Goal: Participate in discussion: Engage in conversation with other users on a specific topic

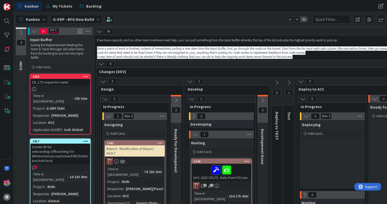
click at [73, 159] on link "1817 Create WI for onboarding/offboarding for Whitevision/accountview/FMS/Satts…" at bounding box center [60, 178] width 61 height 81
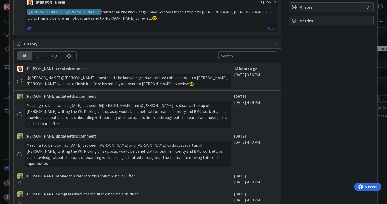
scroll to position [226, 0]
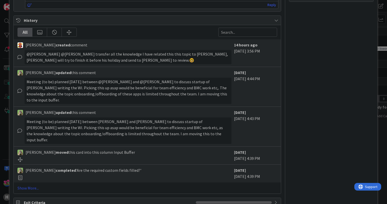
click at [27, 185] on link "Show More..." at bounding box center [146, 188] width 259 height 6
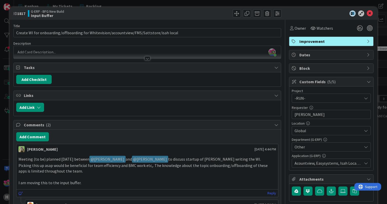
scroll to position [76, 0]
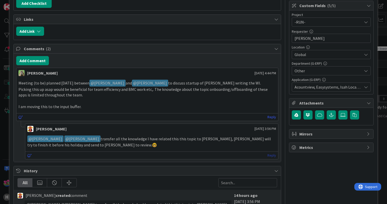
click at [269, 155] on link "Reply" at bounding box center [271, 155] width 9 height 6
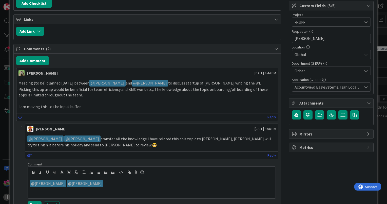
scroll to position [127, 0]
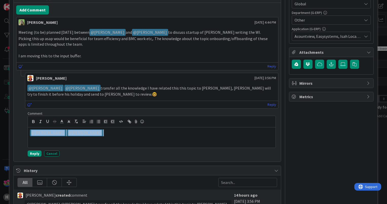
drag, startPoint x: 96, startPoint y: 131, endPoint x: 19, endPoint y: 130, distance: 77.0
click at [19, 130] on div "Lareina Cheng September 02 2025 3:56 PM ﻿ @ Jakub Král ﻿ ﻿ @ Timothy Tjia ﻿ tra…" at bounding box center [147, 116] width 262 height 86
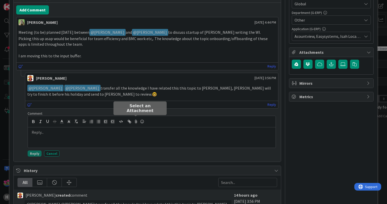
click at [135, 121] on icon at bounding box center [136, 121] width 6 height 7
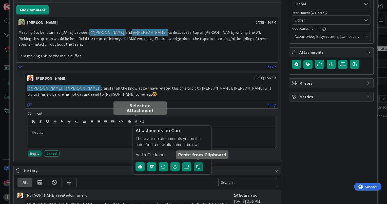
click at [199, 166] on icon "button" at bounding box center [198, 166] width 4 height 4
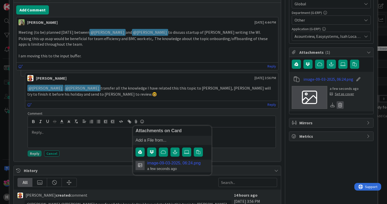
click at [336, 106] on icon at bounding box center [339, 105] width 7 height 8
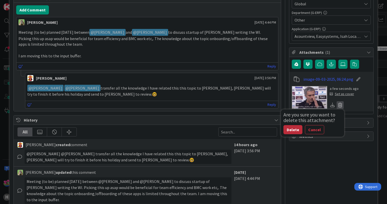
click at [287, 128] on button "Delete" at bounding box center [292, 129] width 19 height 9
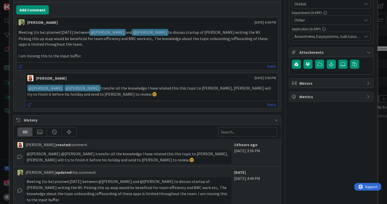
scroll to position [0, 0]
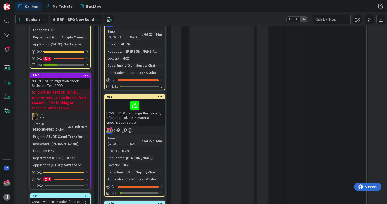
scroll to position [203, 0]
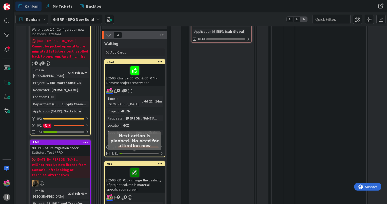
click at [134, 168] on icon at bounding box center [134, 172] width 9 height 8
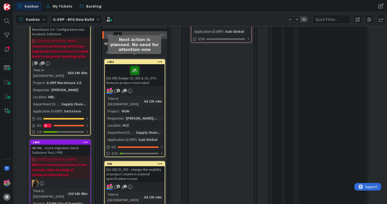
click at [132, 66] on icon at bounding box center [134, 70] width 9 height 8
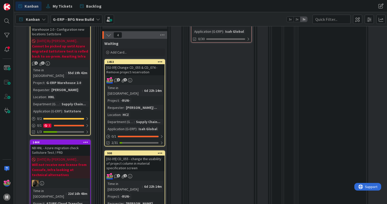
click at [132, 64] on div "[02-09] Change CD_055 & CD_074 - Remove project reservation" at bounding box center [135, 69] width 60 height 11
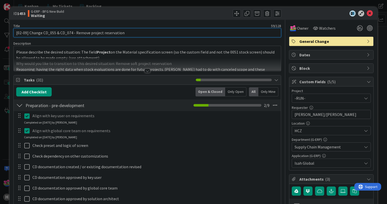
drag, startPoint x: 27, startPoint y: 32, endPoint x: 1, endPoint y: 28, distance: 27.2
click at [1, 28] on div "ID 1453 G-ERP - BFG New Build Waiting Title 59 / 128 [02-09] Change CD_055 & CD…" at bounding box center [193, 102] width 387 height 204
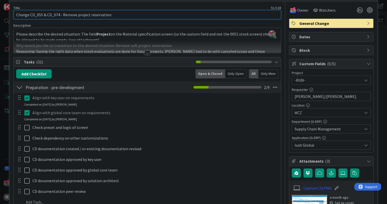
scroll to position [25, 0]
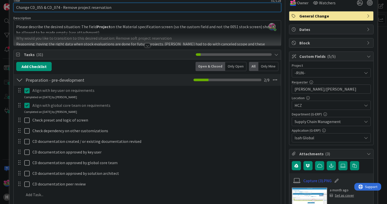
type input "Change CD_055 & CD_074 - Remove project reservation"
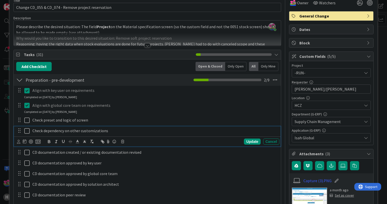
click at [27, 132] on icon at bounding box center [26, 131] width 5 height 6
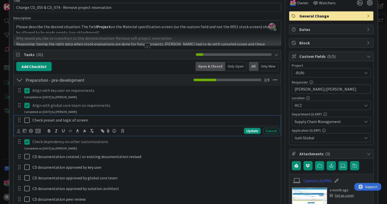
click at [26, 122] on icon at bounding box center [26, 120] width 5 height 6
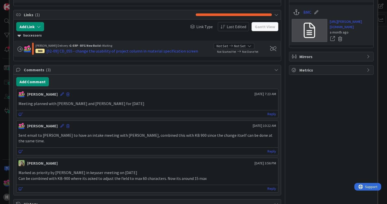
scroll to position [278, 0]
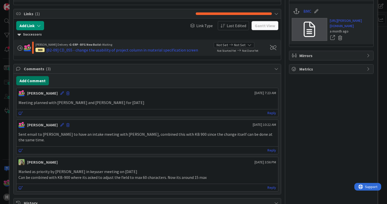
click at [35, 83] on button "Add Comment" at bounding box center [32, 80] width 33 height 9
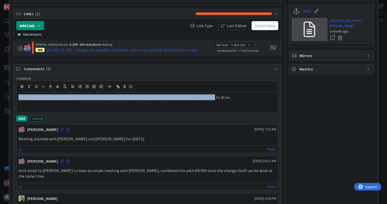
drag, startPoint x: 220, startPoint y: 98, endPoint x: 0, endPoint y: 94, distance: 220.2
click at [0, 94] on html "H Kanban My Tickets Backlog Kanban My Tickets Backlog Kanban G-ERP - BFG New Bu…" at bounding box center [193, 102] width 387 height 204
copy p "Meeting with [PERSON_NAME] done, we went over the requirements and he told us h…"
click at [21, 116] on button "Add" at bounding box center [21, 118] width 11 height 6
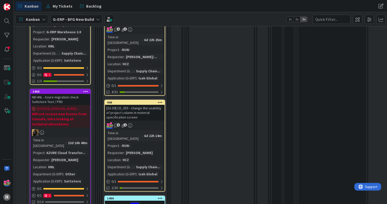
click at [146, 105] on div "[02-09] CD_055 - change the usability of project column in material specificati…" at bounding box center [135, 113] width 60 height 16
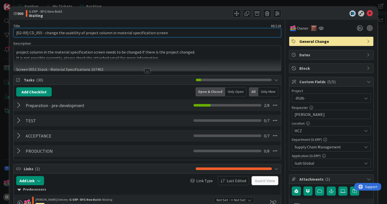
drag, startPoint x: 29, startPoint y: 33, endPoint x: 7, endPoint y: 28, distance: 22.2
click at [7, 28] on div "ID 900 G-ERP - BFG New Build Waiting Title 88 / 128 [02-09] CD_055 - change the…" at bounding box center [193, 102] width 387 height 204
type input "CD_055 - change the usability of project column in material specification screen"
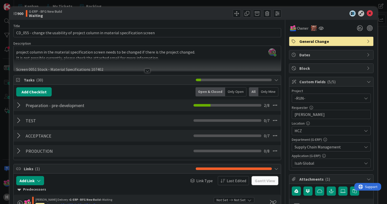
click at [21, 107] on div at bounding box center [19, 104] width 7 height 9
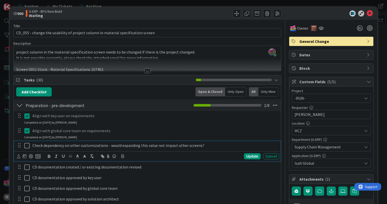
click at [26, 147] on icon at bounding box center [26, 145] width 5 height 6
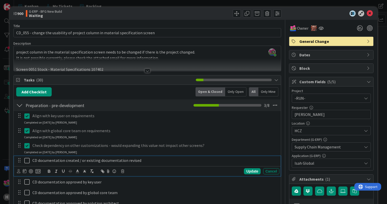
click at [27, 158] on icon at bounding box center [26, 160] width 5 height 6
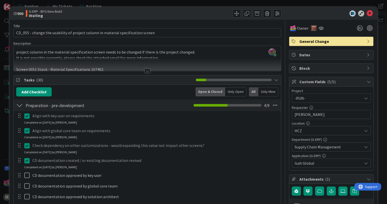
click at [17, 104] on div at bounding box center [19, 104] width 7 height 9
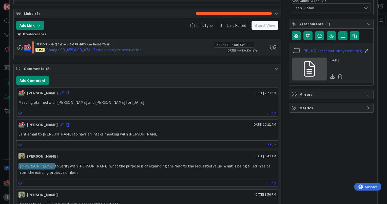
scroll to position [228, 0]
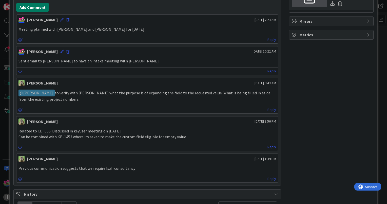
click at [30, 7] on button "Add Comment" at bounding box center [32, 7] width 33 height 9
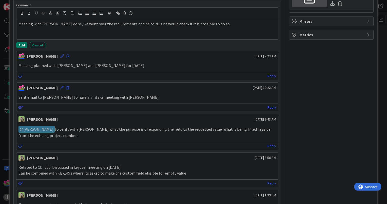
click at [24, 42] on button "Add" at bounding box center [21, 45] width 11 height 6
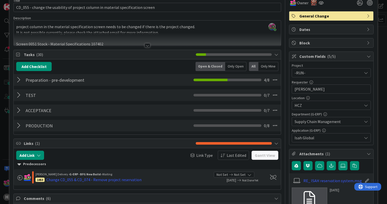
scroll to position [0, 0]
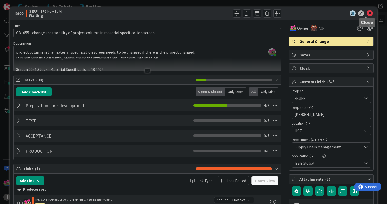
click at [367, 12] on icon at bounding box center [370, 13] width 6 height 6
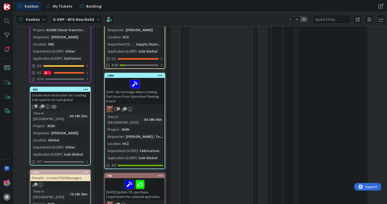
scroll to position [380, 0]
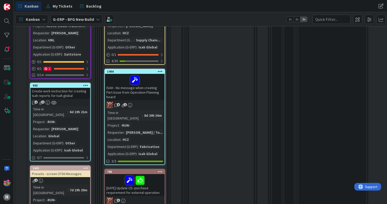
click at [75, 88] on div "Create work instruction for creating Isah reports for Isah global" at bounding box center [60, 93] width 60 height 11
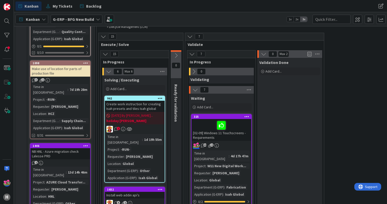
scroll to position [658, 0]
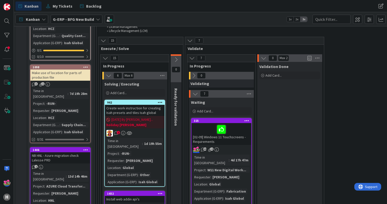
click at [149, 116] on div "[DATE] By [PERSON_NAME]... holiday [PERSON_NAME]" at bounding box center [135, 122] width 60 height 12
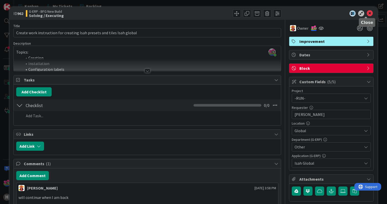
click at [368, 14] on icon at bounding box center [370, 13] width 6 height 6
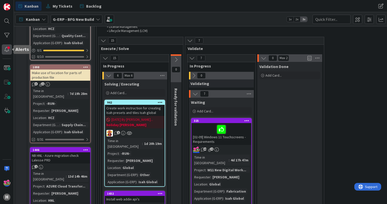
click at [11, 46] on div at bounding box center [7, 49] width 10 height 10
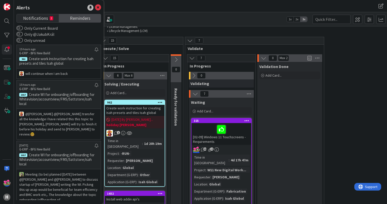
click at [75, 20] on span "Reminders" at bounding box center [80, 17] width 21 height 7
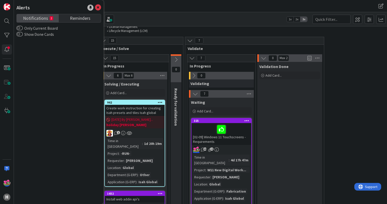
click at [41, 20] on span "Notifications" at bounding box center [35, 17] width 25 height 7
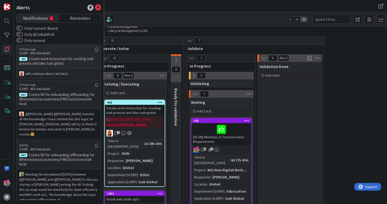
scroll to position [127, 0]
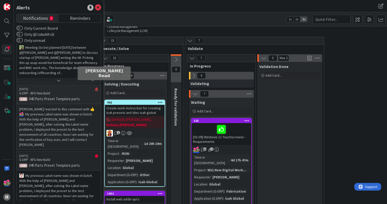
click at [95, 87] on div at bounding box center [97, 91] width 4 height 8
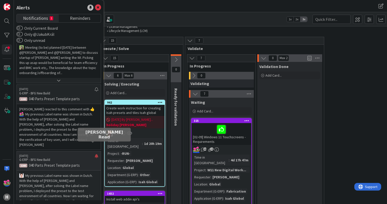
click at [95, 154] on div at bounding box center [97, 158] width 4 height 8
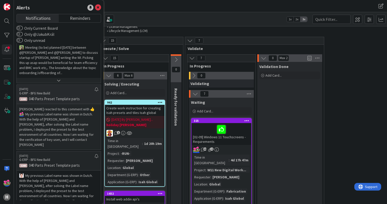
click at [64, 90] on div "[DATE] G-ERP - BFG New Build 1265 040 Parts Preset Template parts" at bounding box center [58, 93] width 85 height 19
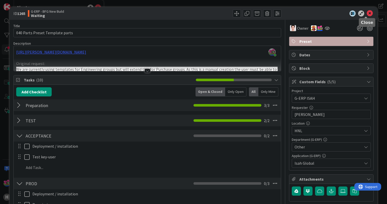
click at [367, 15] on icon at bounding box center [370, 13] width 6 height 6
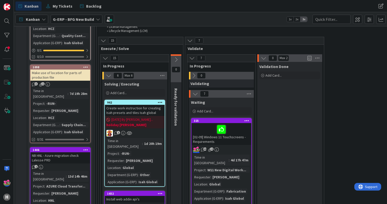
click at [201, 123] on div "[02-09] Windows 11 Touchscreens - Requirements" at bounding box center [221, 134] width 60 height 22
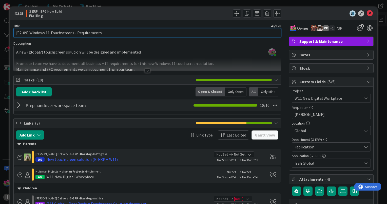
drag, startPoint x: 29, startPoint y: 31, endPoint x: 5, endPoint y: 28, distance: 24.0
click at [5, 28] on div "ID 325 G-ERP - BFG New Build Waiting Title 46 / 128 [02-09] Windows 11 Touchscr…" at bounding box center [193, 102] width 387 height 204
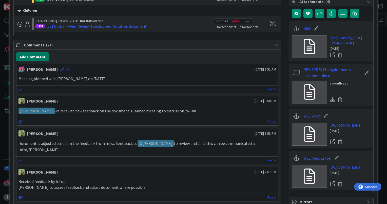
type input "Windows 11 Touchscreens - Requirements"
click at [30, 57] on button "Add Comment" at bounding box center [32, 56] width 33 height 9
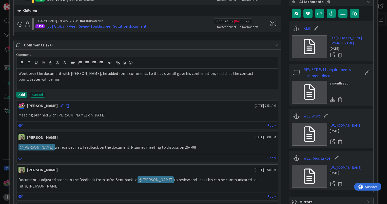
click at [23, 92] on button "Add" at bounding box center [21, 94] width 11 height 6
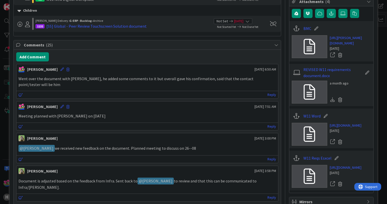
scroll to position [0, 0]
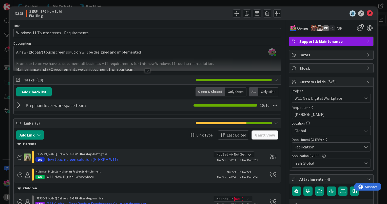
click at [367, 9] on div "ID 325 G-ERP - BFG New Build Waiting" at bounding box center [194, 13] width 368 height 13
click at [367, 11] on icon at bounding box center [370, 13] width 6 height 6
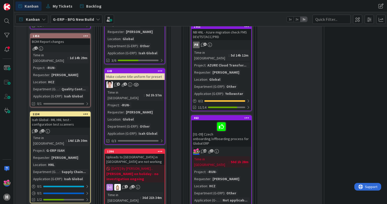
click at [201, 120] on div "[01-09] Czech onboarding/offboarding process for Global ERP" at bounding box center [221, 133] width 60 height 26
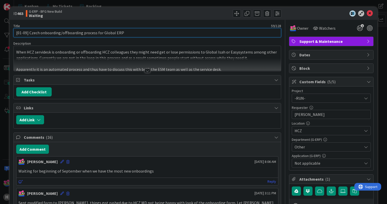
drag, startPoint x: 29, startPoint y: 32, endPoint x: 8, endPoint y: 28, distance: 21.8
click at [8, 28] on div "ID 463 G-ERP - BFG New Build Waiting Title 59 / 128 [01-09] Czech onboarding/of…" at bounding box center [193, 102] width 387 height 204
type input "Czech onboarding/offboarding process for Global ERP"
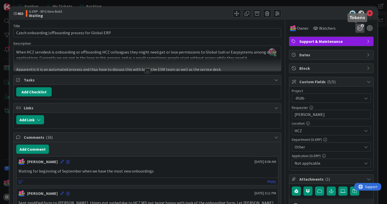
click at [355, 28] on icon "1" at bounding box center [359, 28] width 9 height 9
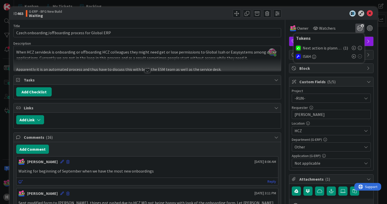
click at [358, 48] on icon at bounding box center [360, 48] width 4 height 4
click at [172, 14] on div at bounding box center [215, 13] width 133 height 8
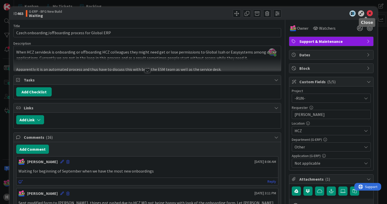
click at [367, 13] on icon at bounding box center [370, 13] width 6 height 6
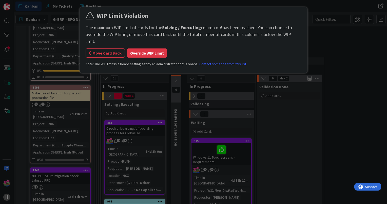
scroll to position [638, 0]
click at [136, 48] on button "Override WIP Limit" at bounding box center [147, 52] width 40 height 9
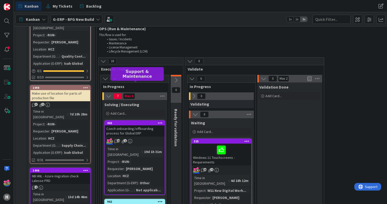
click at [129, 121] on div "463" at bounding box center [135, 123] width 57 height 4
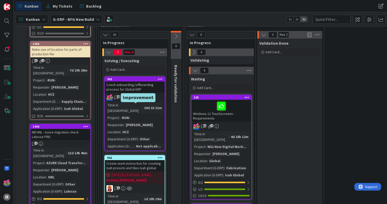
scroll to position [634, 0]
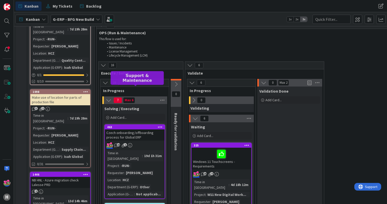
click at [128, 125] on div "463" at bounding box center [135, 127] width 57 height 4
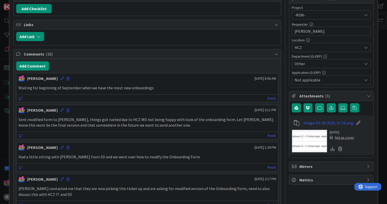
scroll to position [76, 0]
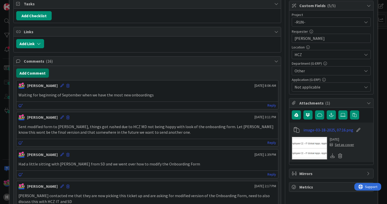
click at [39, 75] on button "Add Comment" at bounding box center [32, 72] width 33 height 9
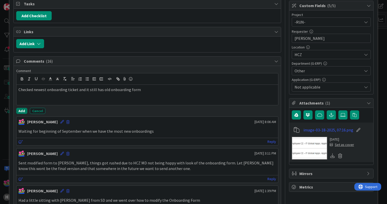
click at [25, 109] on button "Add" at bounding box center [21, 111] width 11 height 6
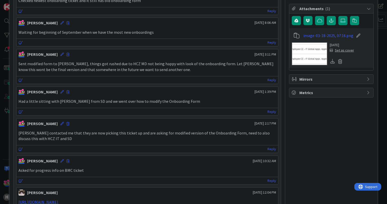
scroll to position [0, 0]
